Goal: Task Accomplishment & Management: Complete application form

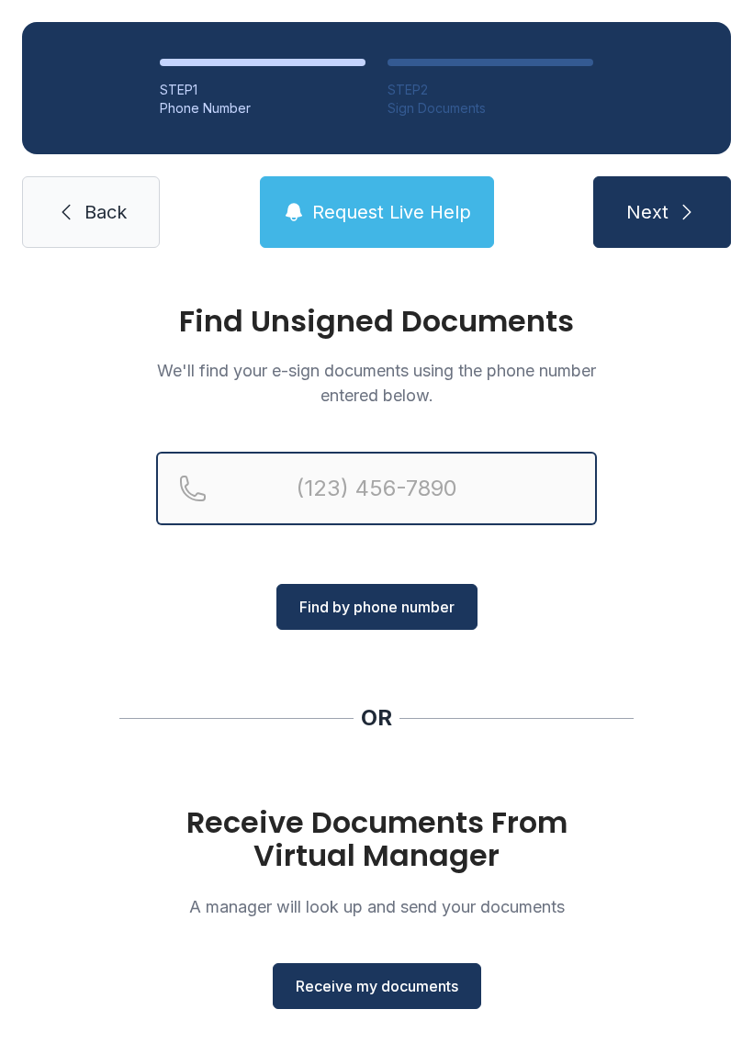
click at [288, 491] on input "Reservation phone number" at bounding box center [376, 488] width 441 height 73
type input "(864) 3"
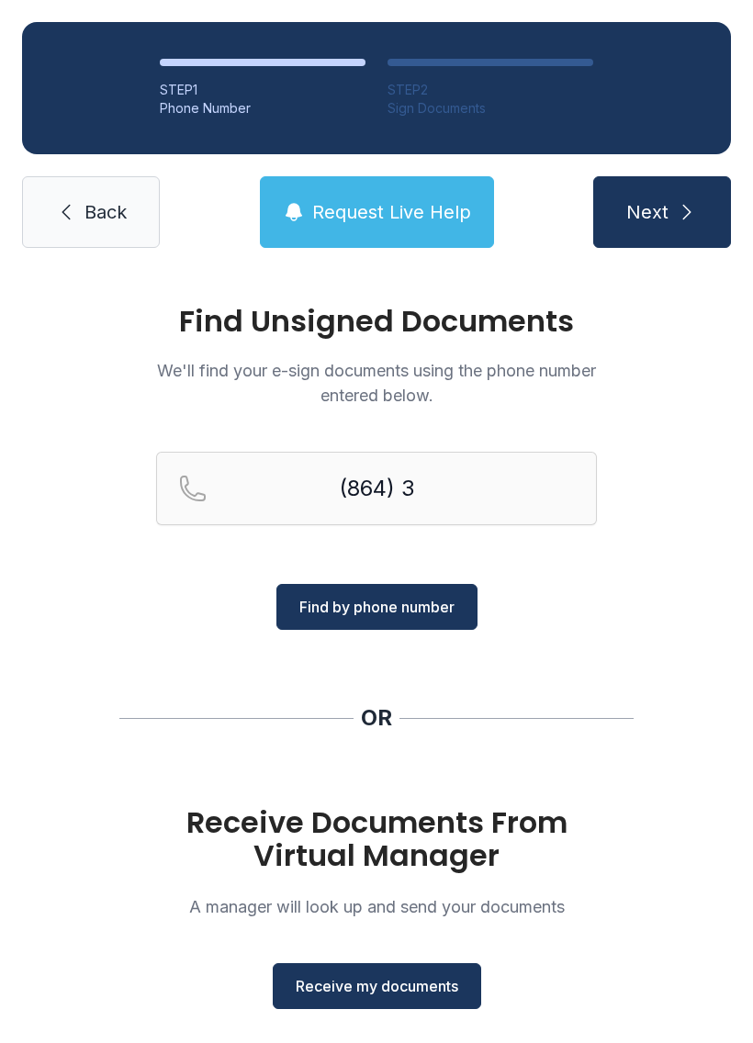
click at [86, 195] on link "Back" at bounding box center [91, 212] width 138 height 72
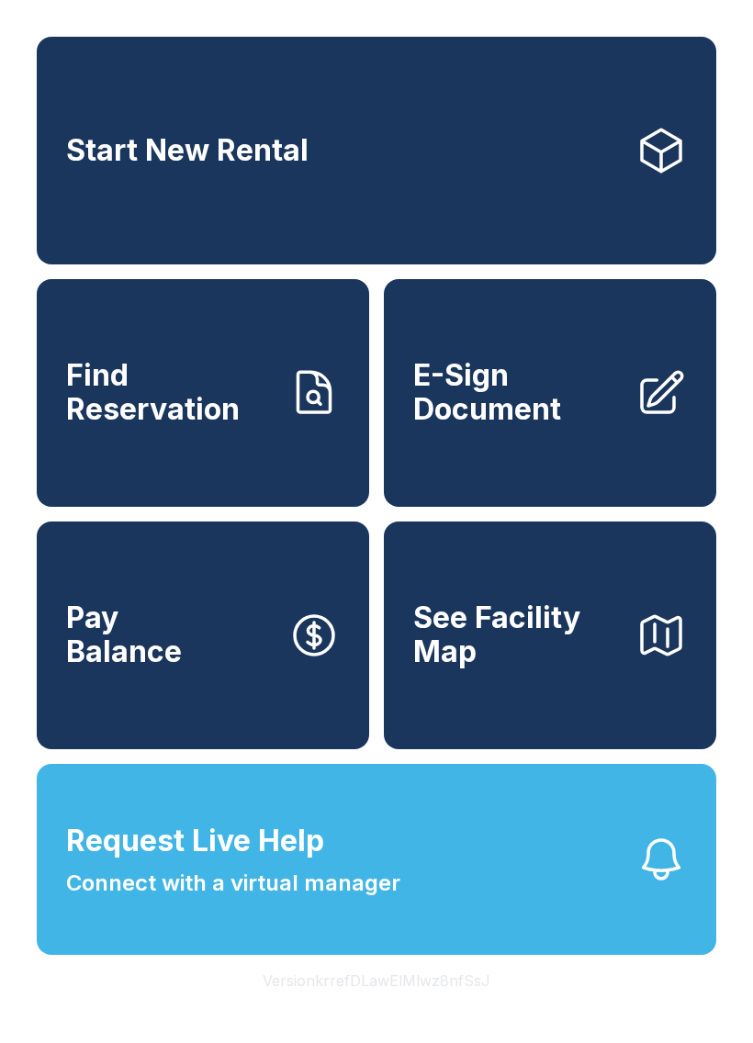
click at [536, 407] on span "E-Sign Document" at bounding box center [516, 392] width 207 height 67
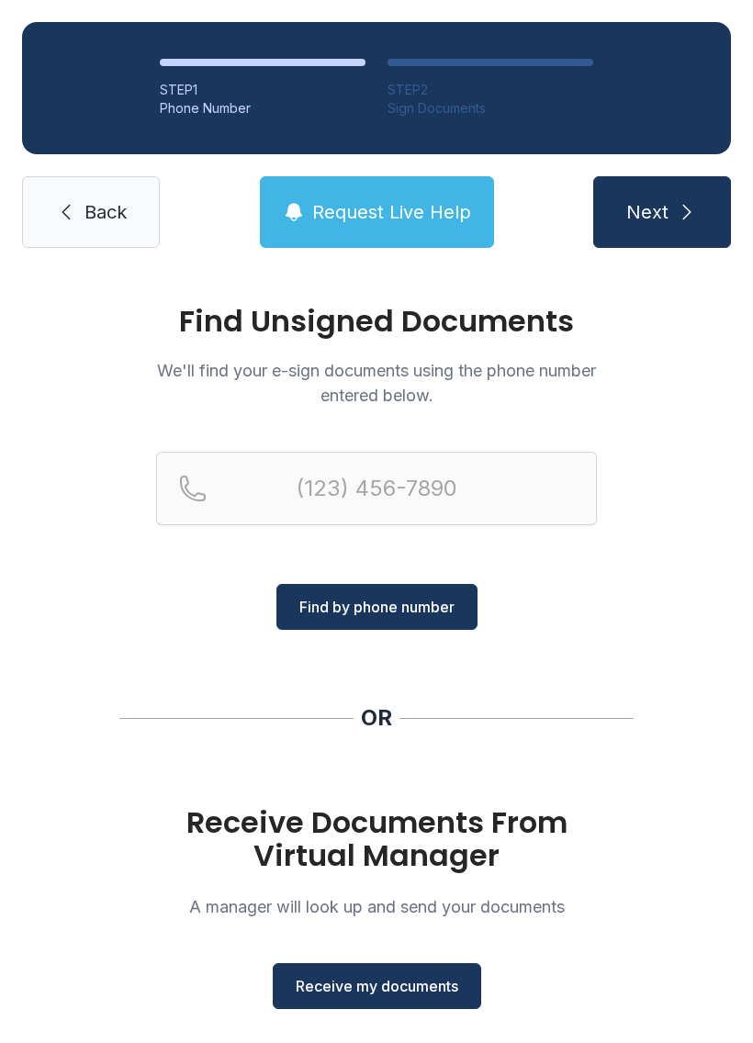
click at [358, 980] on span "Receive my documents" at bounding box center [377, 986] width 162 height 22
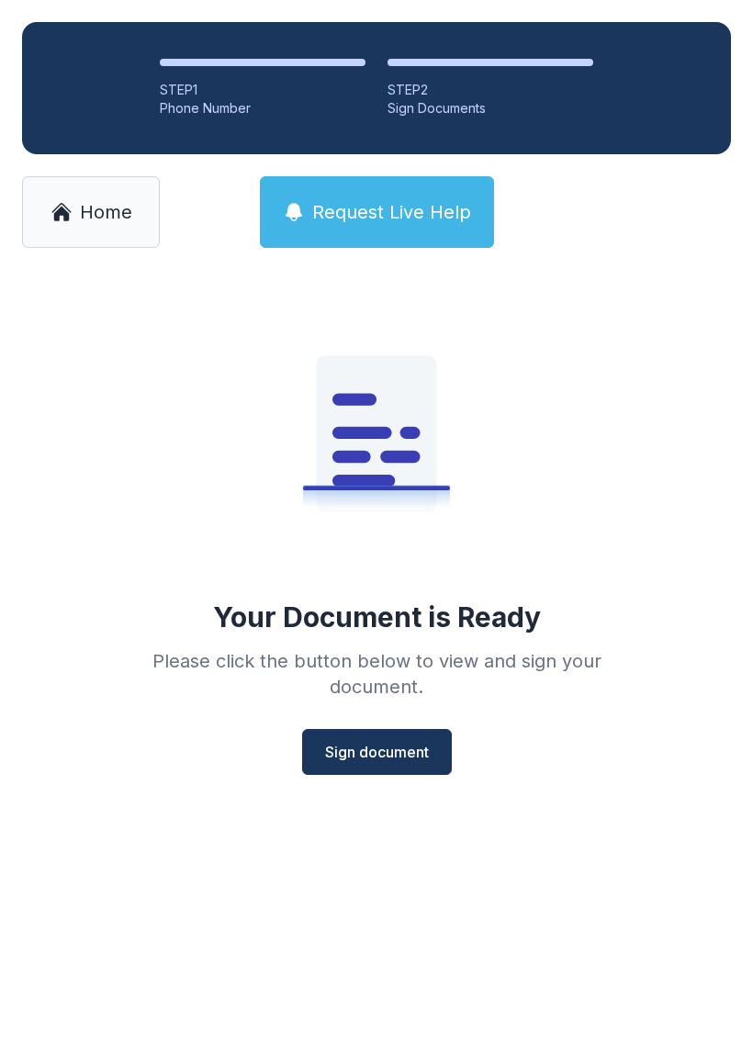
click at [375, 757] on span "Sign document" at bounding box center [377, 752] width 104 height 22
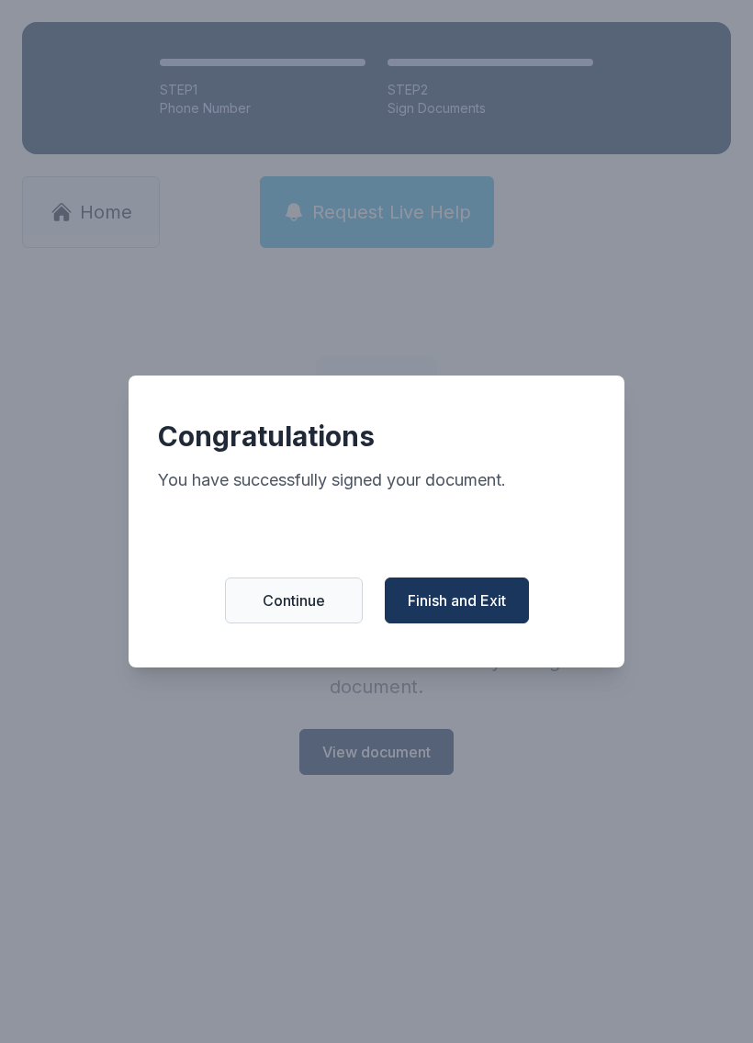
click at [459, 601] on span "Finish and Exit" at bounding box center [456, 600] width 98 height 22
